Goal: Entertainment & Leisure: Consume media (video, audio)

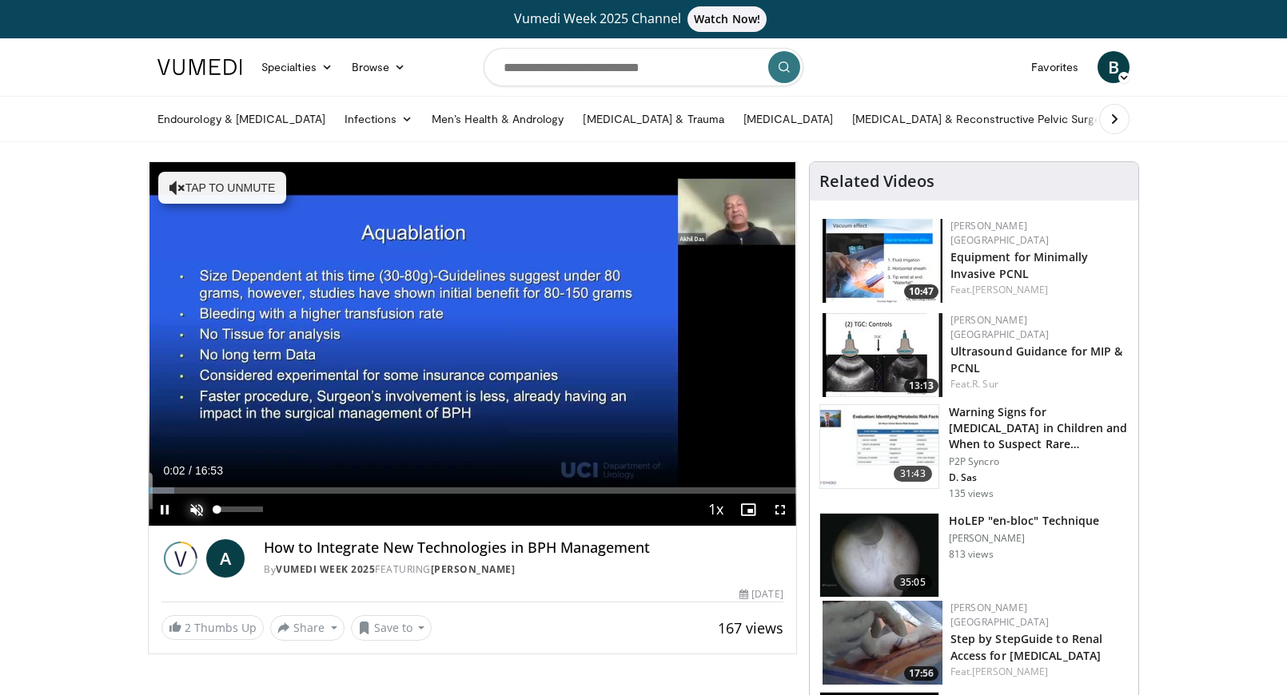
click at [197, 509] on span "Video Player" at bounding box center [197, 510] width 32 height 32
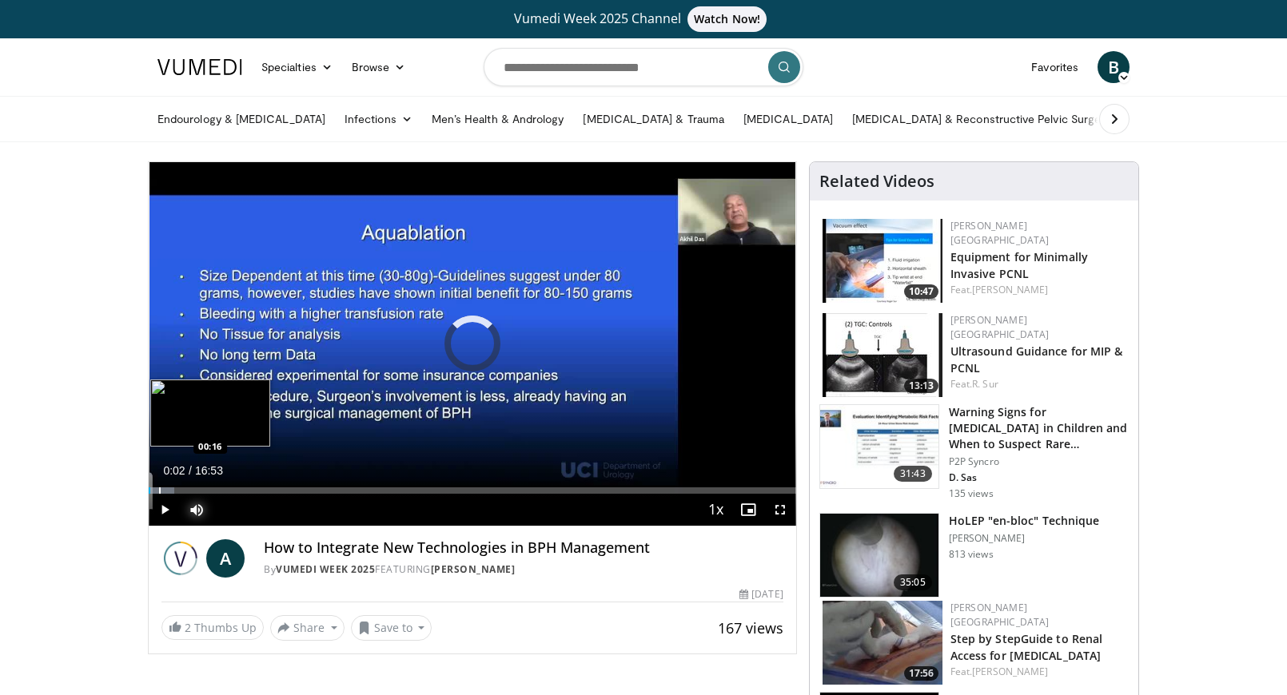
click at [159, 489] on div "Progress Bar" at bounding box center [160, 490] width 2 height 6
click at [218, 490] on div "Progress Bar" at bounding box center [219, 490] width 2 height 6
click at [185, 490] on div "Progress Bar" at bounding box center [186, 490] width 2 height 6
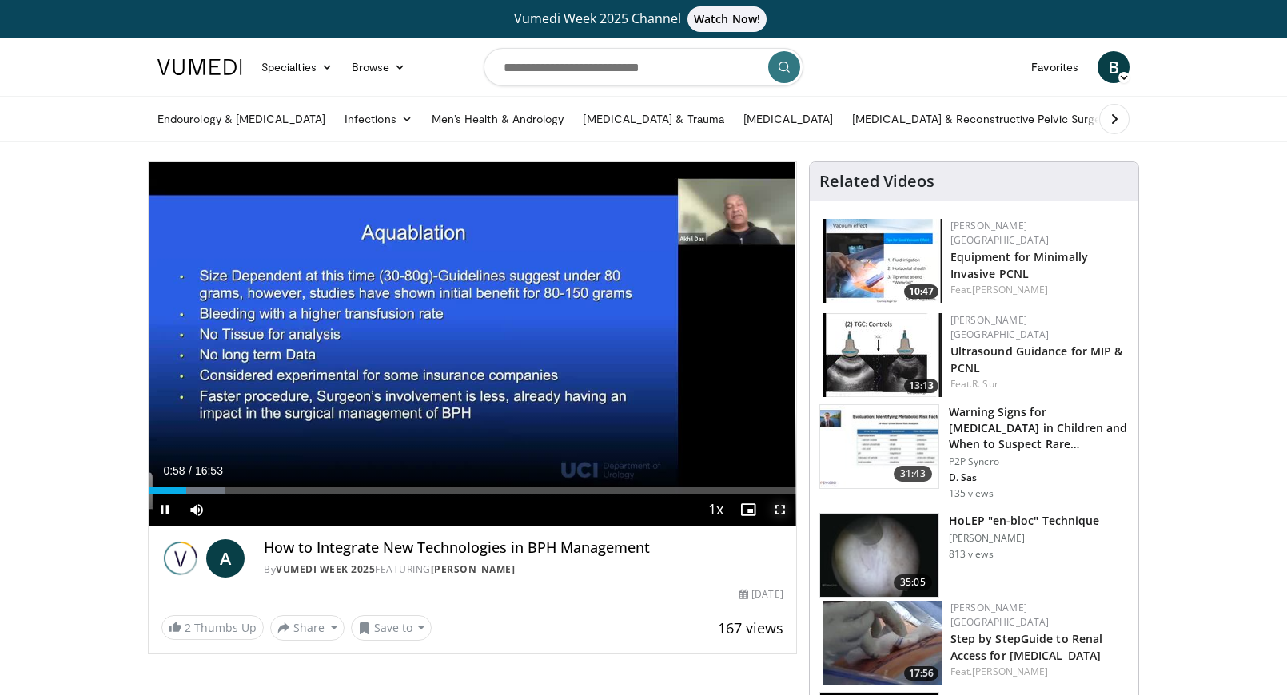
click at [778, 508] on span "Video Player" at bounding box center [780, 510] width 32 height 32
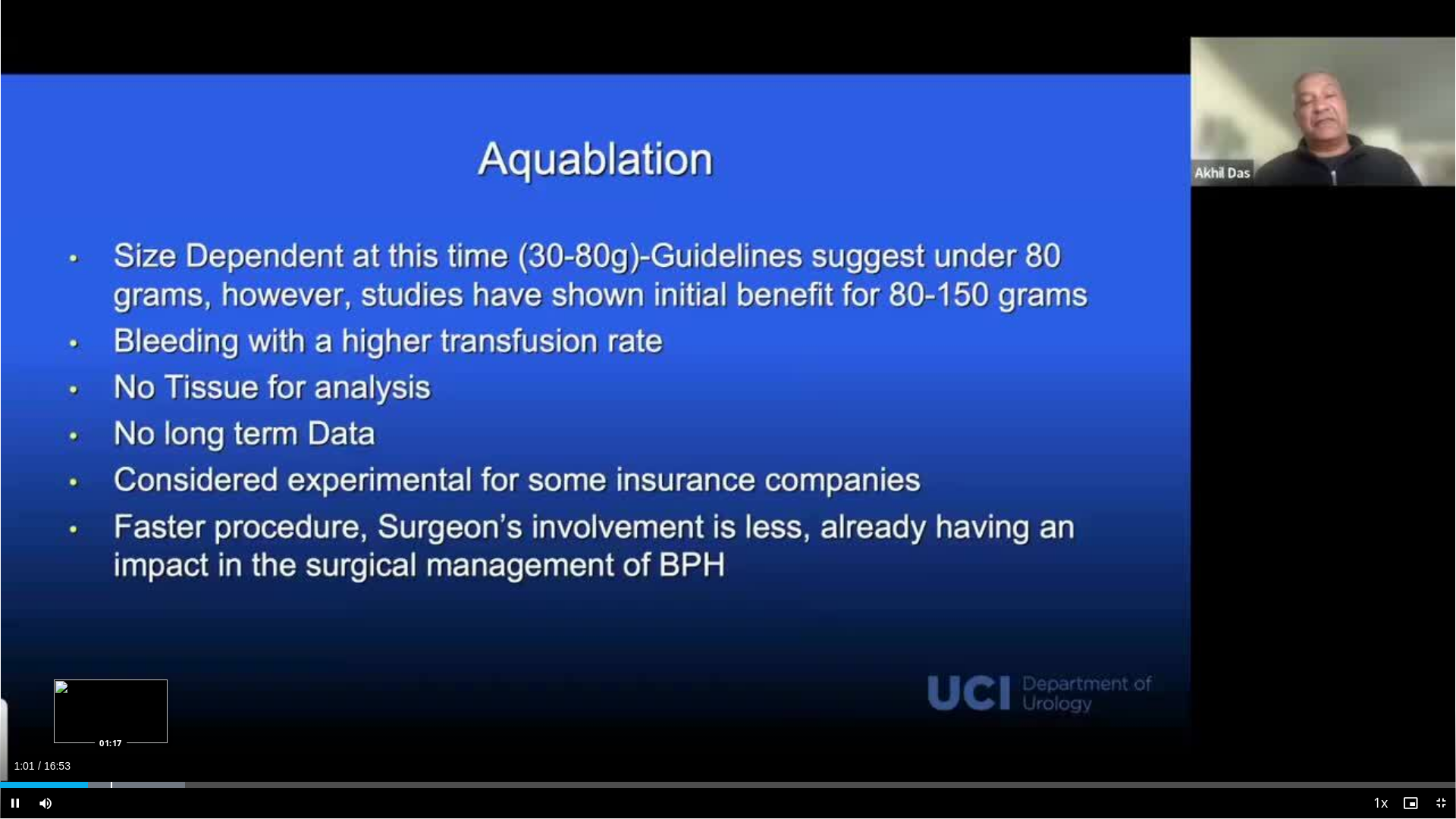
click at [111, 659] on div "Progress Bar" at bounding box center [112, 785] width 2 height 6
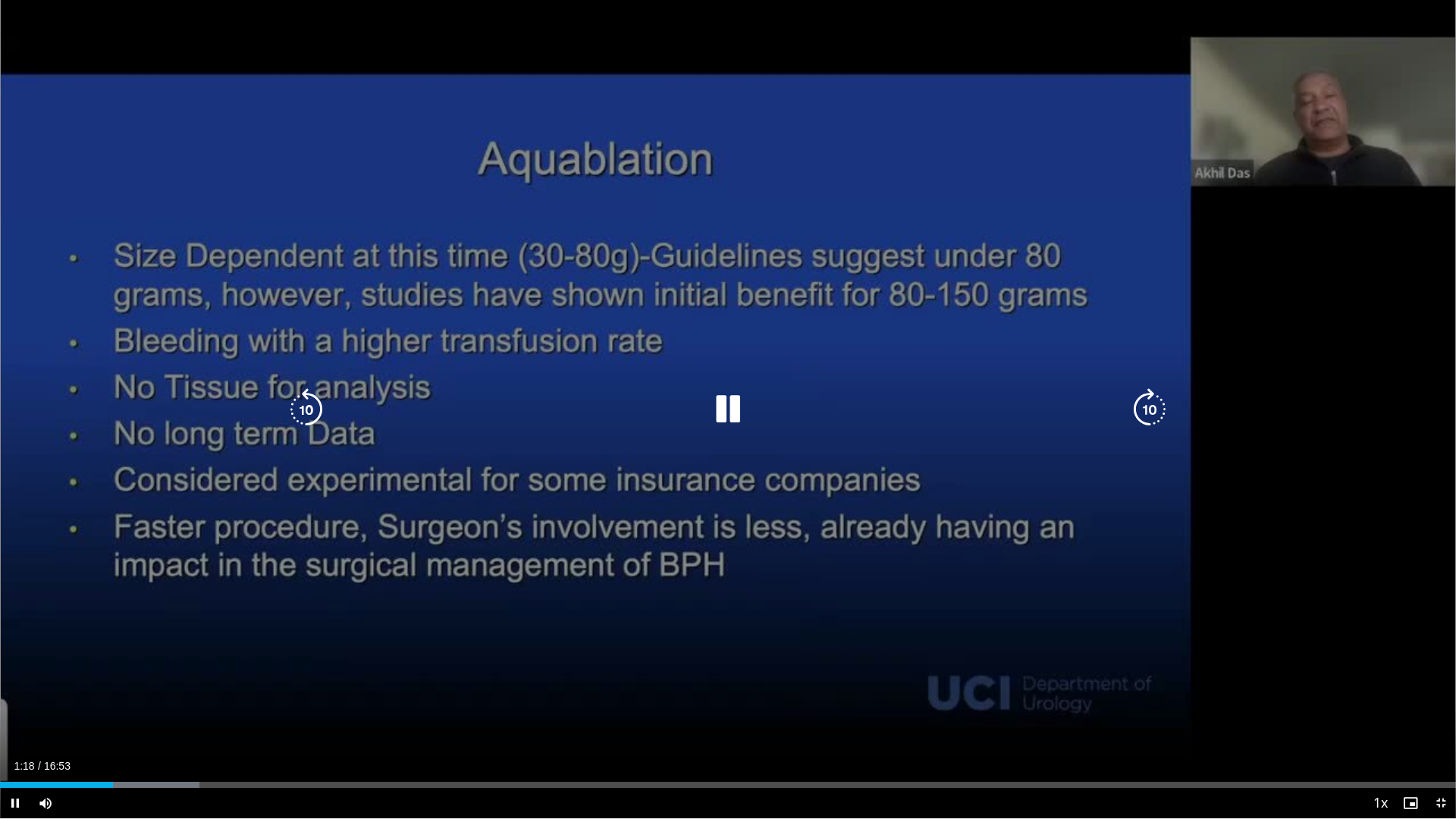
click at [255, 659] on div "10 seconds Tap to unmute" at bounding box center [728, 409] width 1456 height 818
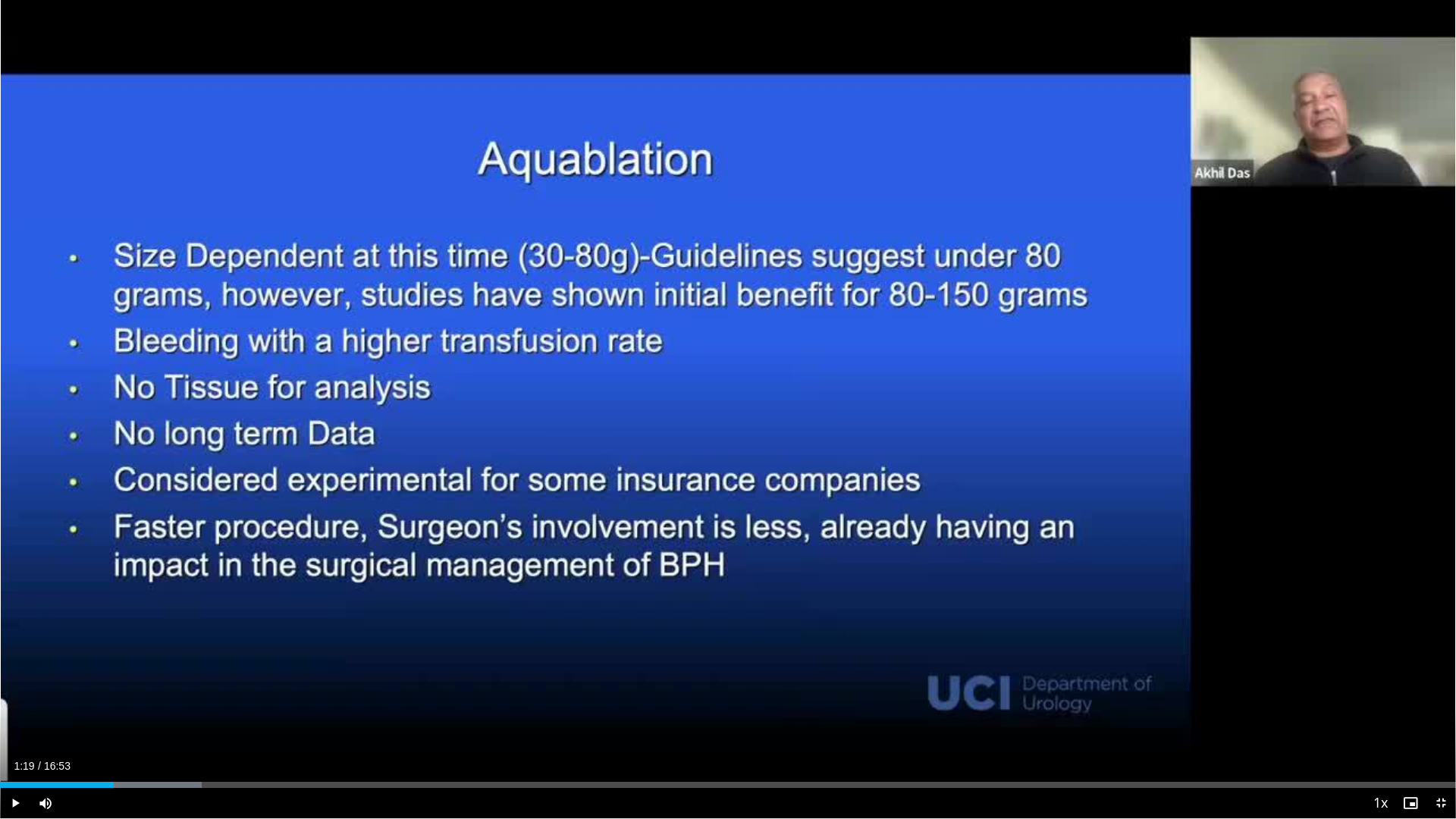
click at [255, 659] on div "10 seconds Tap to unmute" at bounding box center [728, 409] width 1456 height 818
click at [134, 659] on div "Loaded : 14.67% 01:24 01:33" at bounding box center [728, 780] width 1456 height 14
click at [170, 659] on div "Progress Bar" at bounding box center [170, 785] width 2 height 6
click at [214, 659] on div "Progress Bar" at bounding box center [215, 785] width 2 height 6
click at [243, 659] on div "Progress Bar" at bounding box center [244, 785] width 2 height 6
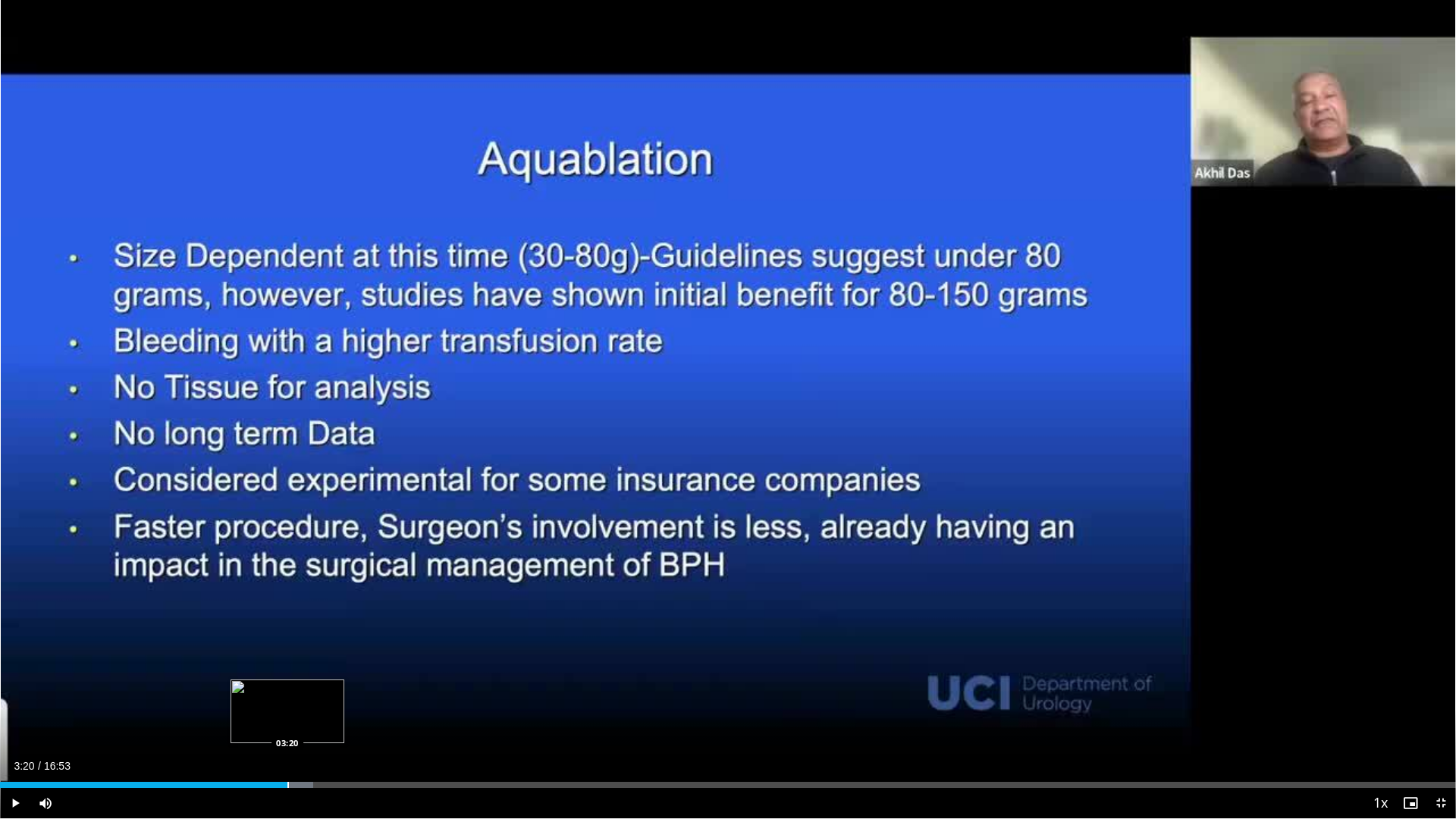
click at [288, 659] on div "Progress Bar" at bounding box center [289, 785] width 2 height 6
click at [334, 659] on div "Progress Bar" at bounding box center [333, 785] width 2 height 6
click at [380, 659] on div "Loaded : 29.63% 03:58 04:23" at bounding box center [728, 780] width 1456 height 14
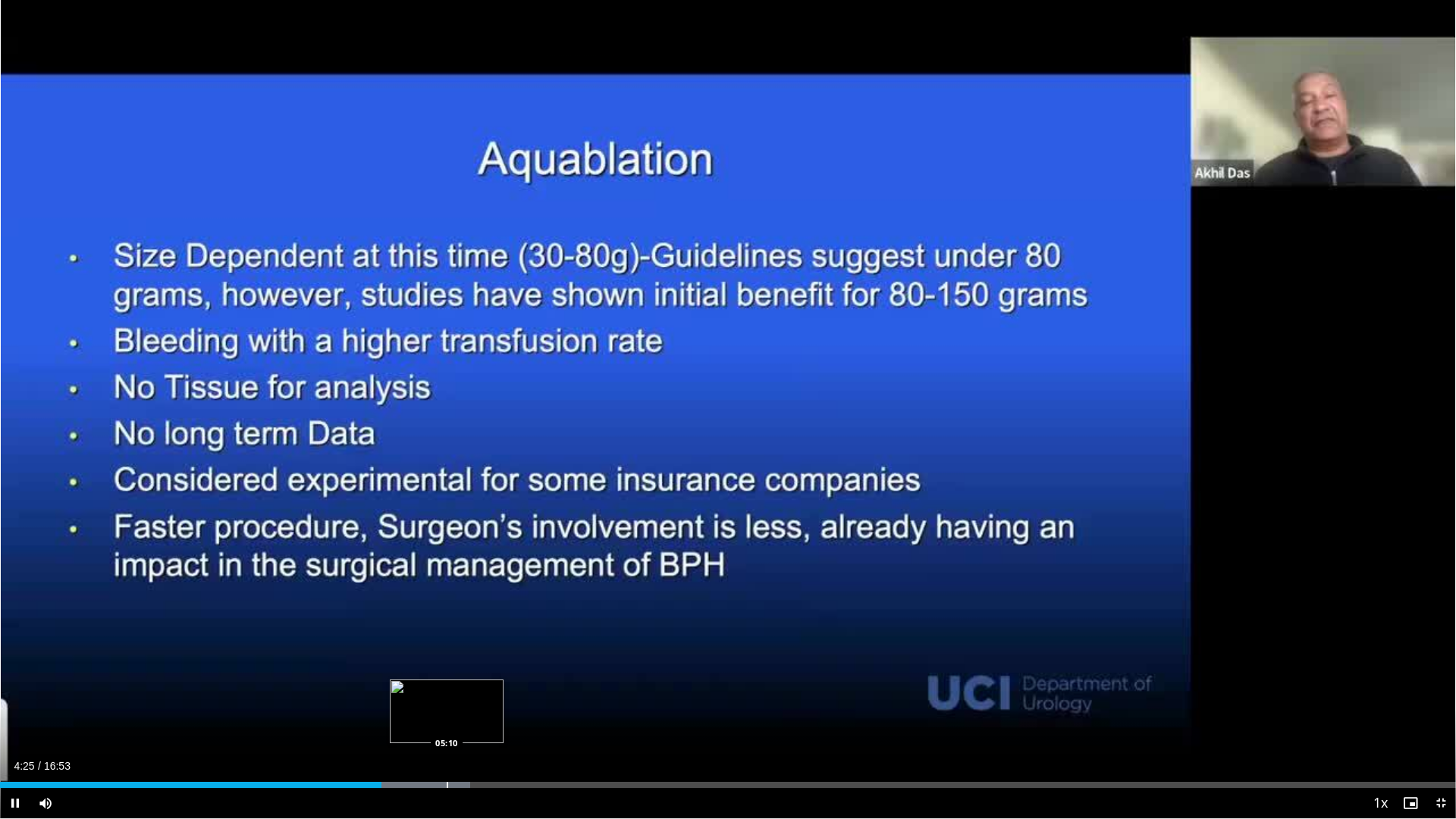
click at [449, 659] on div "Progress Bar" at bounding box center [403, 785] width 130 height 6
click at [476, 659] on div "10 seconds Tap to unmute" at bounding box center [728, 409] width 1456 height 818
click at [477, 659] on div "Progress Bar" at bounding box center [476, 785] width 2 height 6
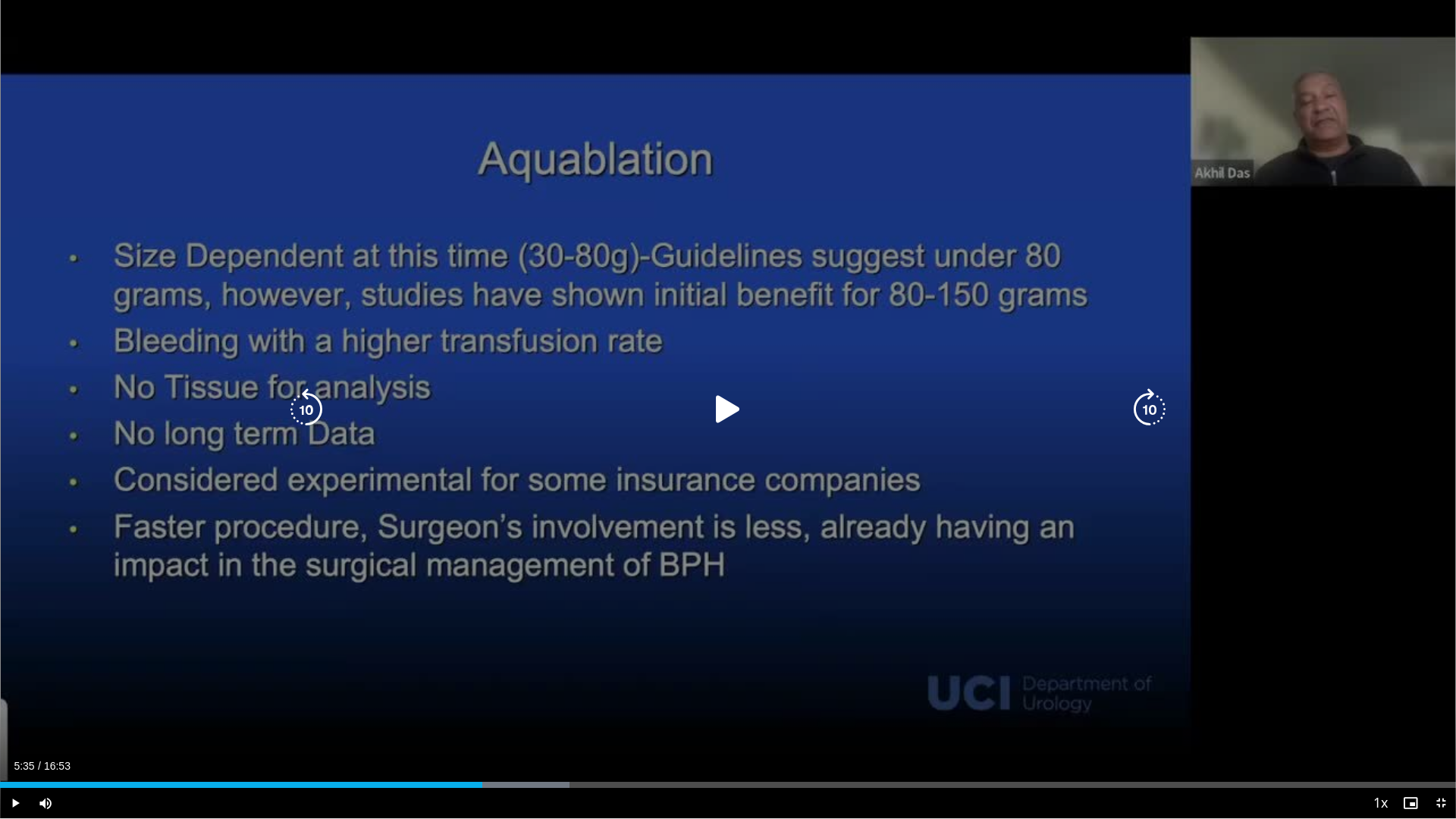
click at [624, 659] on div "10 seconds Tap to unmute" at bounding box center [728, 409] width 1456 height 818
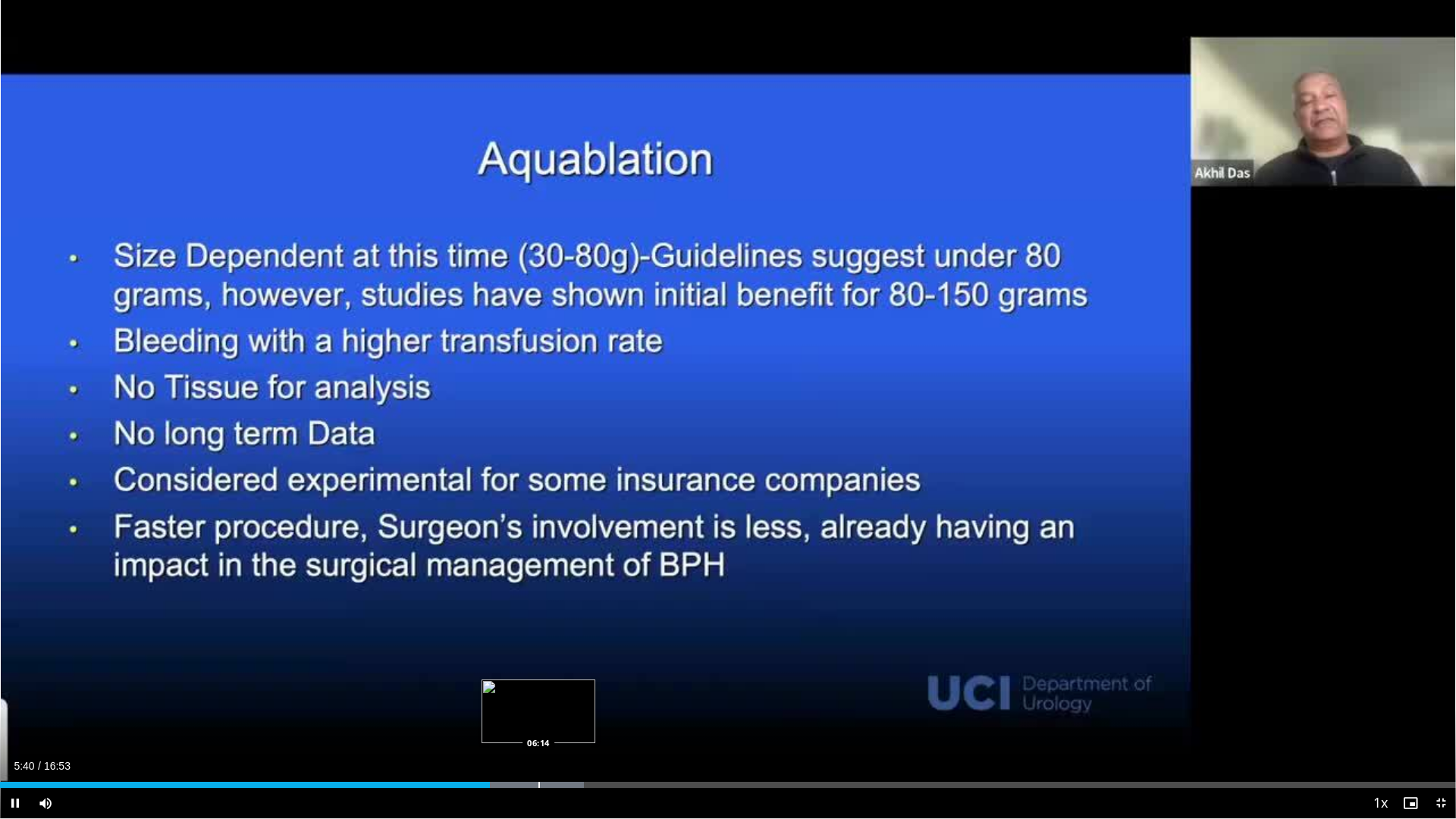
click at [538, 659] on div "Progress Bar" at bounding box center [539, 785] width 2 height 6
click at [574, 659] on div "Progress Bar" at bounding box center [575, 785] width 2 height 6
click at [624, 659] on div "Progress Bar" at bounding box center [625, 785] width 2 height 6
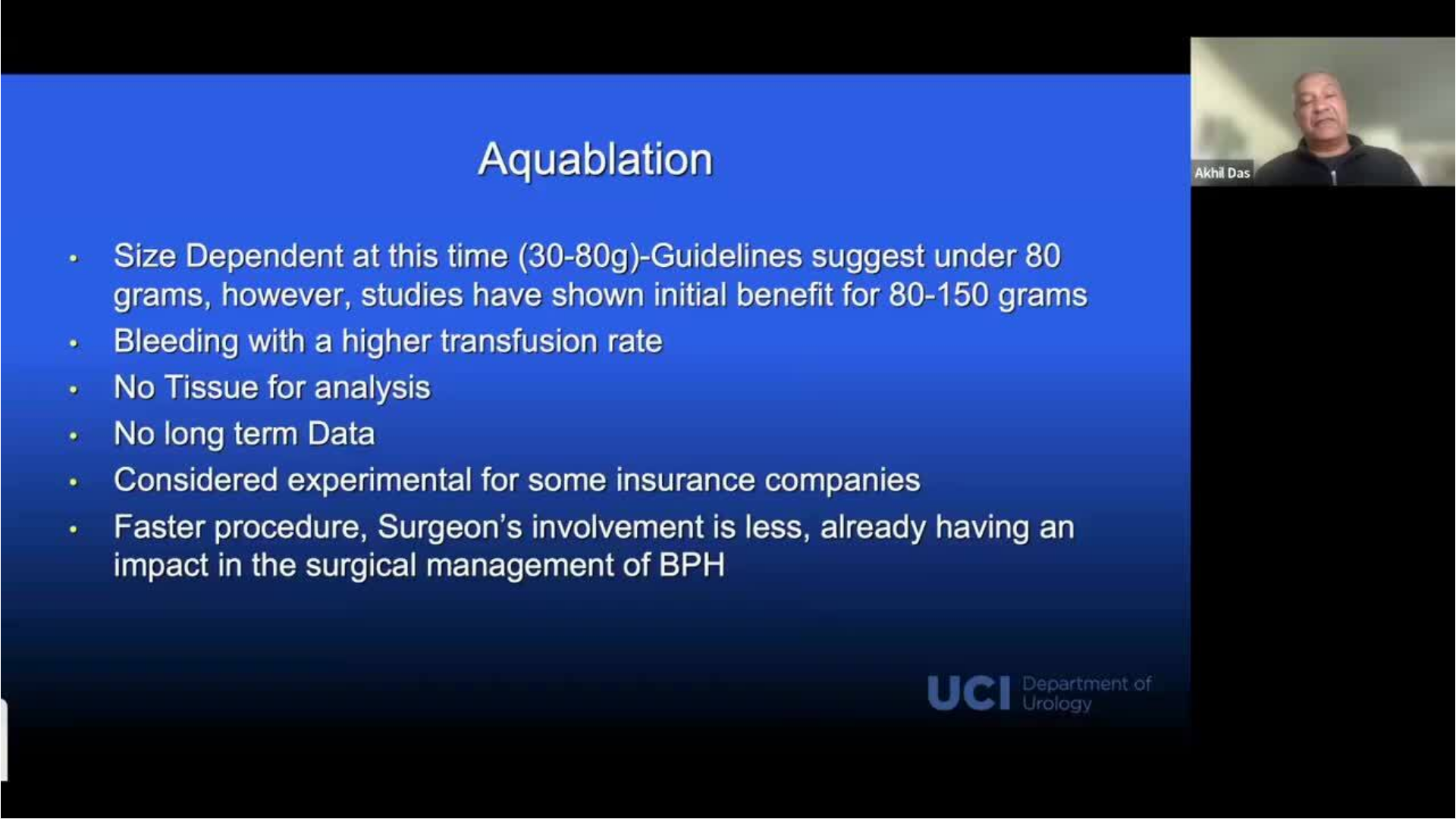
click at [654, 659] on video-js "**********" at bounding box center [728, 409] width 1456 height 819
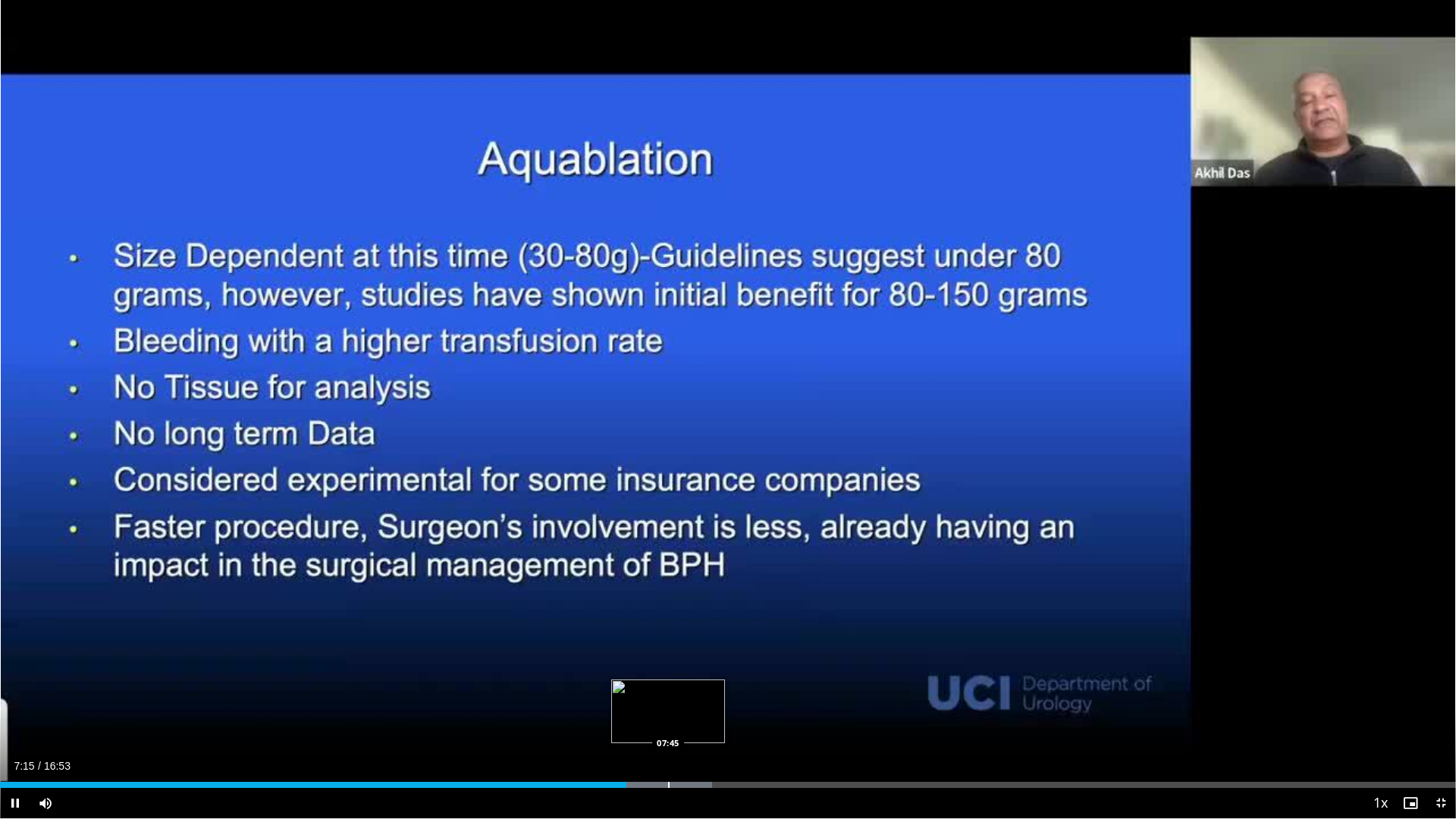
click at [668, 659] on div "Progress Bar" at bounding box center [669, 785] width 2 height 6
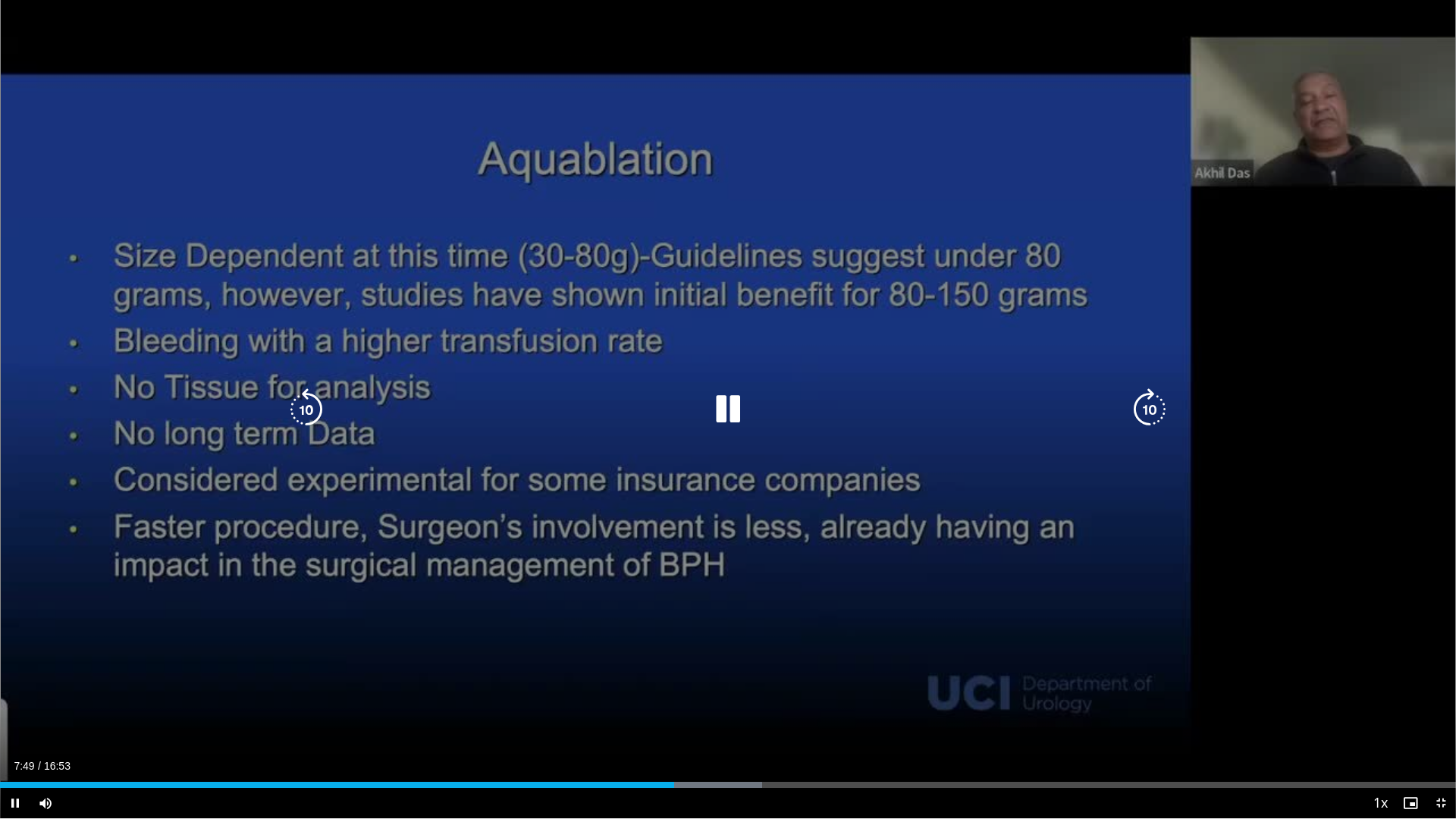
click at [695, 659] on div "Progress Bar" at bounding box center [695, 785] width 135 height 6
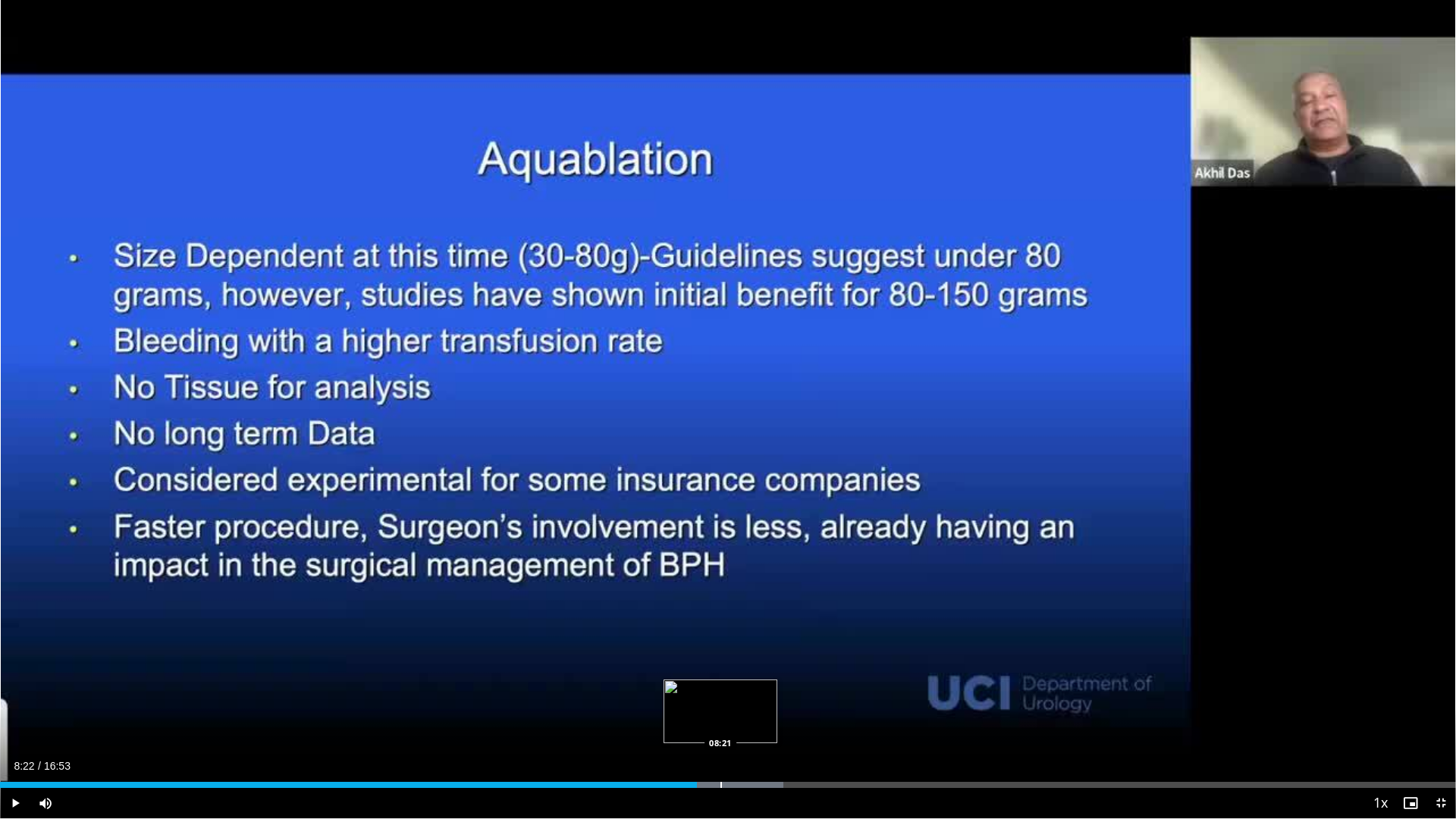
click at [722, 659] on div "Progress Bar" at bounding box center [719, 785] width 131 height 6
click at [761, 659] on div "Loaded : 55.78% 08:23 08:50" at bounding box center [728, 780] width 1456 height 14
click at [797, 659] on div "Loaded : 58.27% 08:50 09:14" at bounding box center [728, 780] width 1456 height 14
click at [832, 659] on div "Progress Bar" at bounding box center [833, 785] width 2 height 6
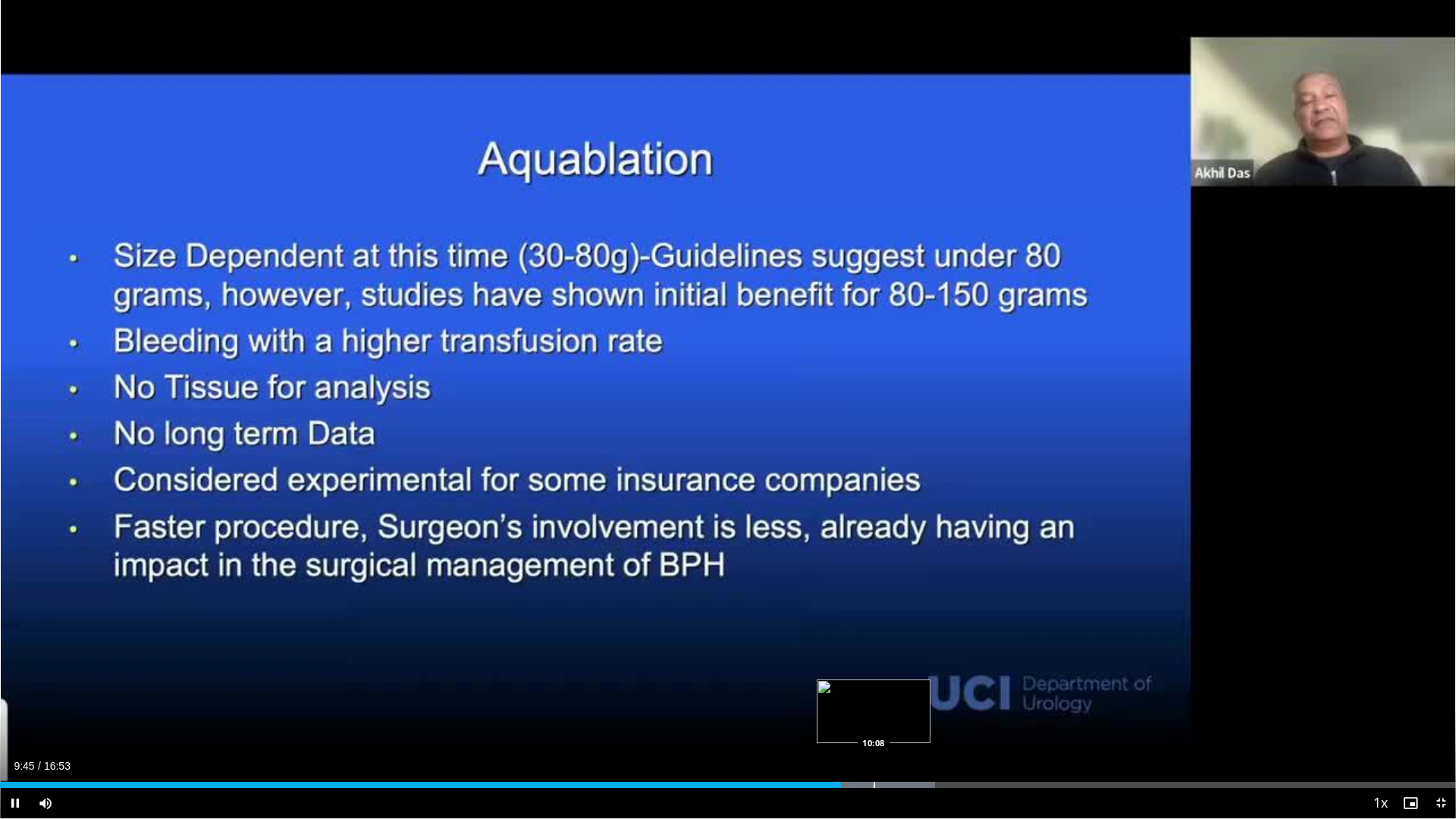
click at [874, 659] on div "Progress Bar" at bounding box center [875, 785] width 2 height 6
click at [912, 659] on div "Loaded : 67.16% 10:35 10:35" at bounding box center [728, 780] width 1456 height 14
click at [935, 659] on div "Loaded : 67.53% 10:51 10:50" at bounding box center [728, 780] width 1456 height 14
click at [965, 659] on div "Loaded : 70.46% 10:52 11:12" at bounding box center [728, 780] width 1456 height 14
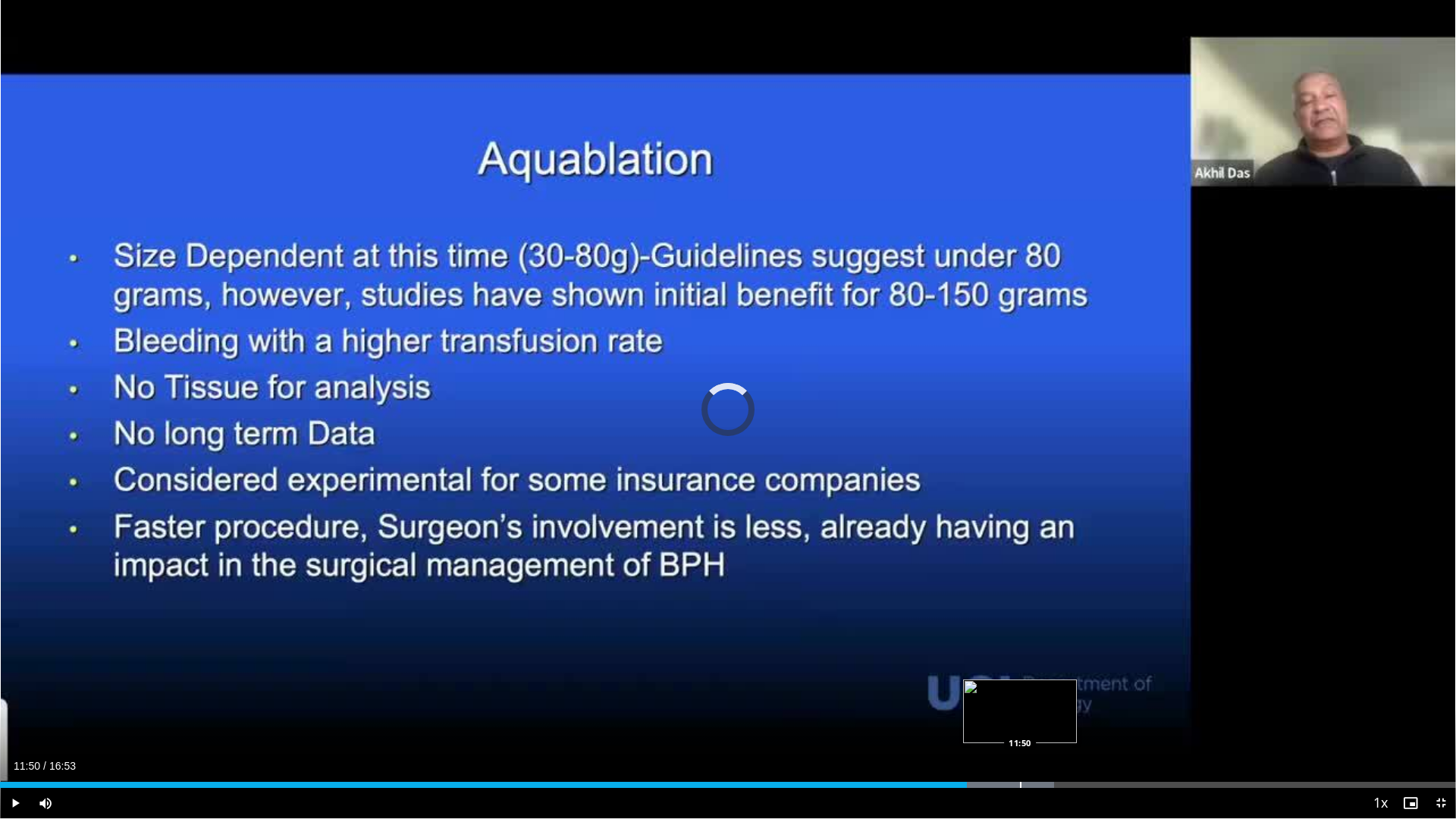
click at [1019, 659] on div "Loaded : 72.42% 11:50 11:50" at bounding box center [728, 780] width 1456 height 14
click at [1063, 659] on div "Loaded : 72.42% 11:50 12:20" at bounding box center [728, 780] width 1456 height 14
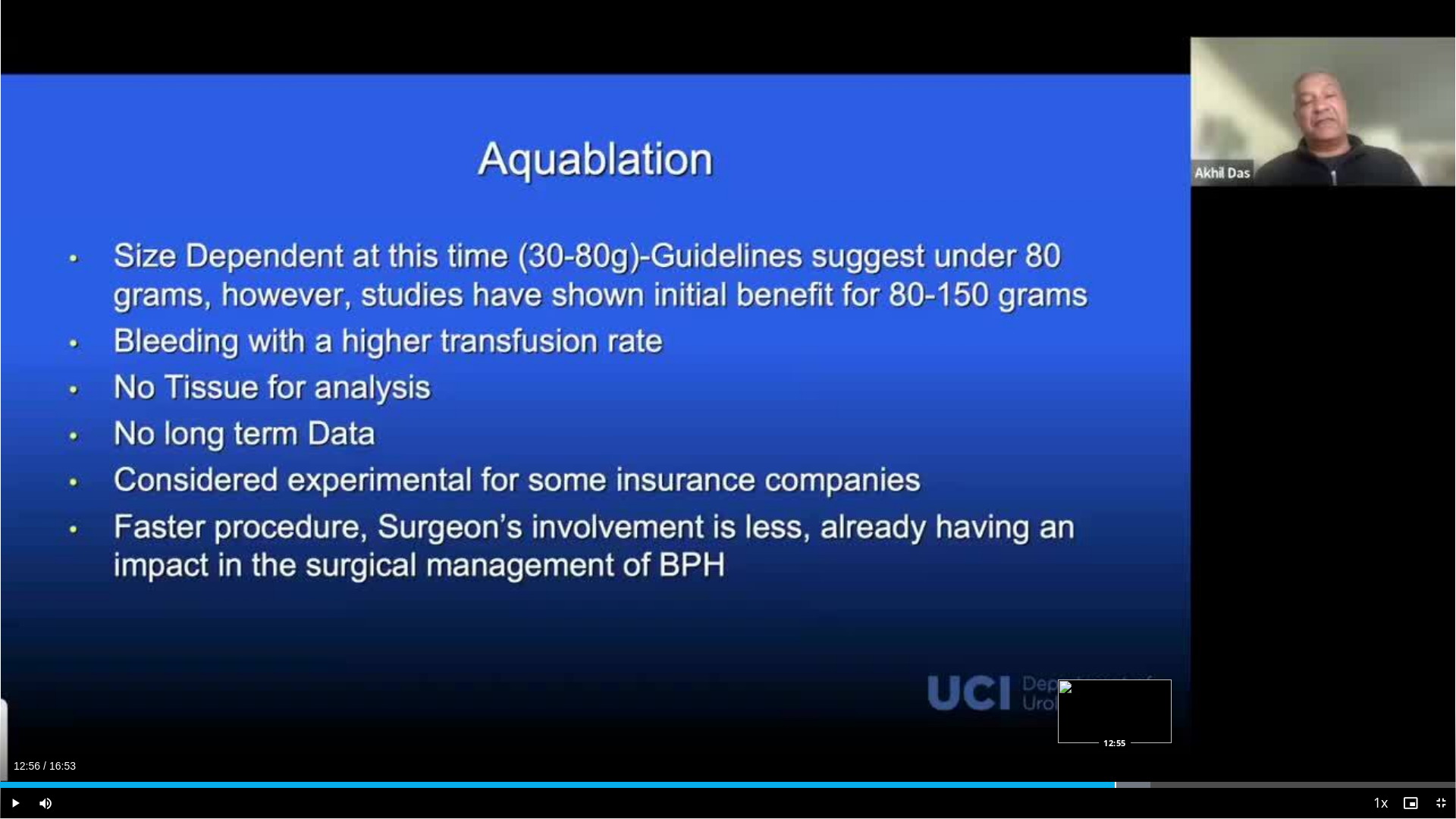
click at [1116, 659] on div "Progress Bar" at bounding box center [1116, 785] width 2 height 6
click at [1169, 659] on div "Progress Bar" at bounding box center [1141, 785] width 135 height 6
click at [1221, 659] on div "Current Time 13:34 / Duration 16:53 Pause Skip Backward Skip Forward Mute Loade…" at bounding box center [728, 803] width 1456 height 30
click at [1221, 659] on div "Loaded : 86.91% 13:36 14:12" at bounding box center [728, 780] width 1456 height 14
click at [1221, 659] on div "Current Time 14:12 / Duration 16:53 Pause Skip Backward Skip Forward Mute Loade…" at bounding box center [728, 803] width 1456 height 30
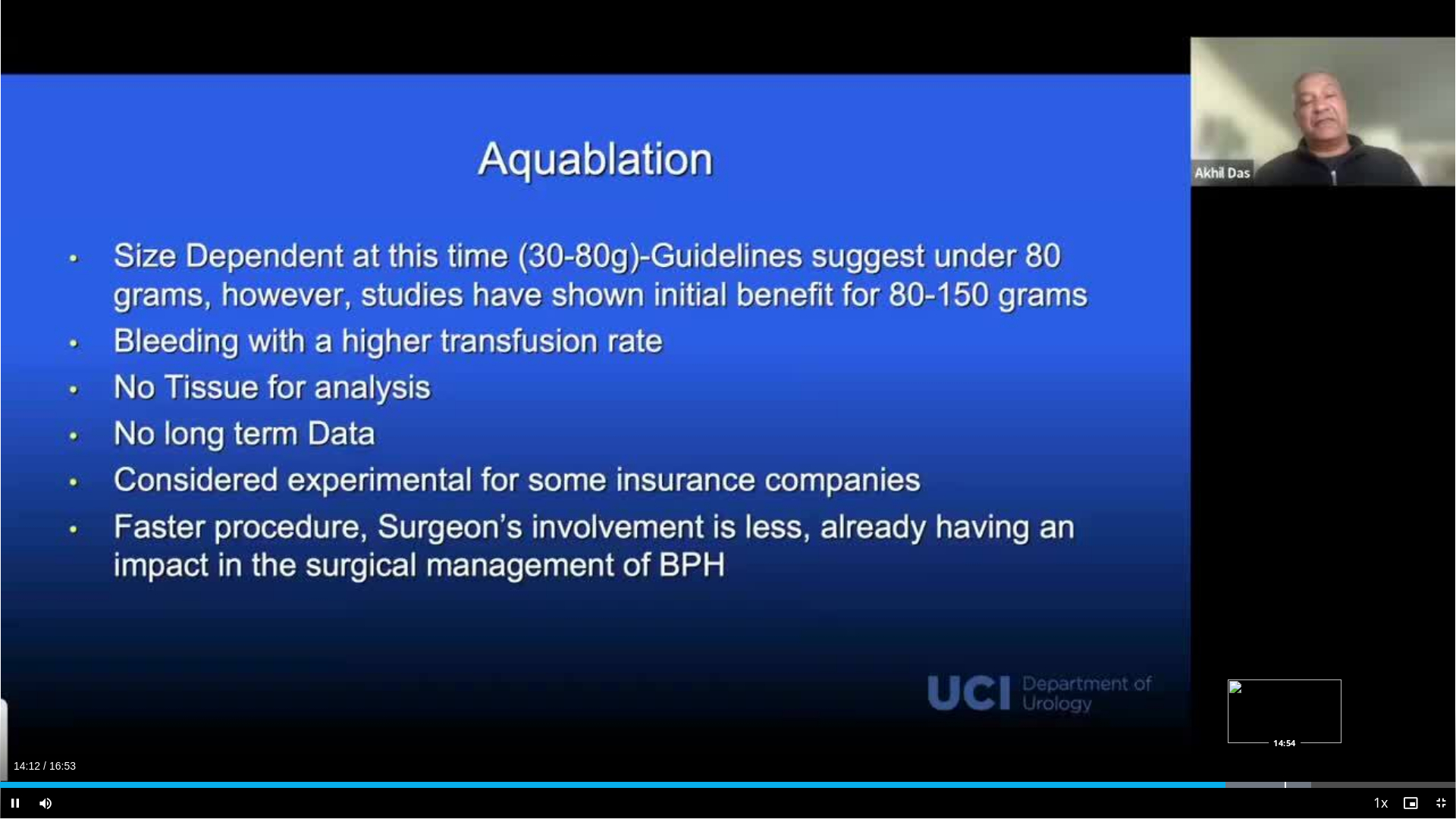
click at [1221, 659] on div "Progress Bar" at bounding box center [1286, 785] width 2 height 6
click at [1221, 659] on div "Progress Bar" at bounding box center [1333, 785] width 2 height 6
click at [1221, 659] on span "Video Player" at bounding box center [1441, 803] width 30 height 30
